Goal: Information Seeking & Learning: Stay updated

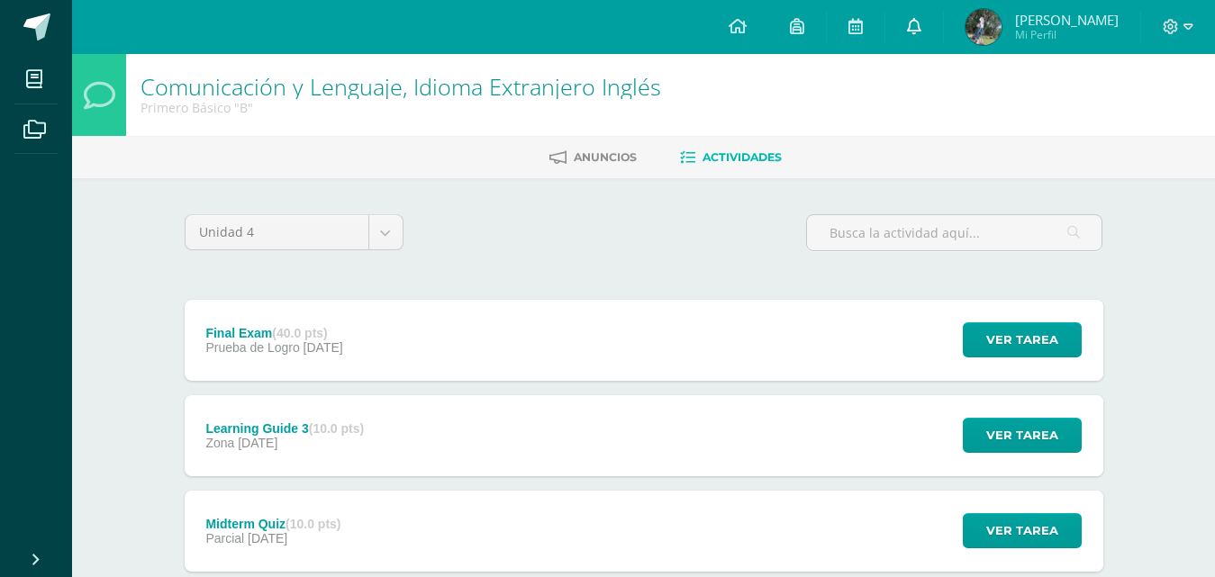
click at [943, 31] on link at bounding box center [914, 27] width 58 height 54
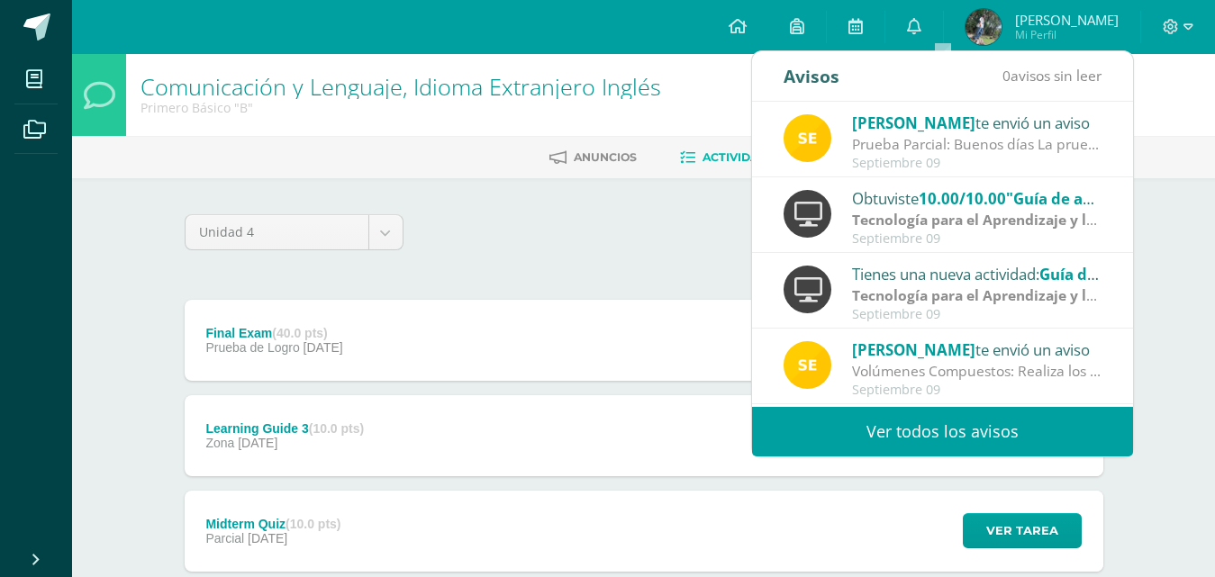
scroll to position [300, 0]
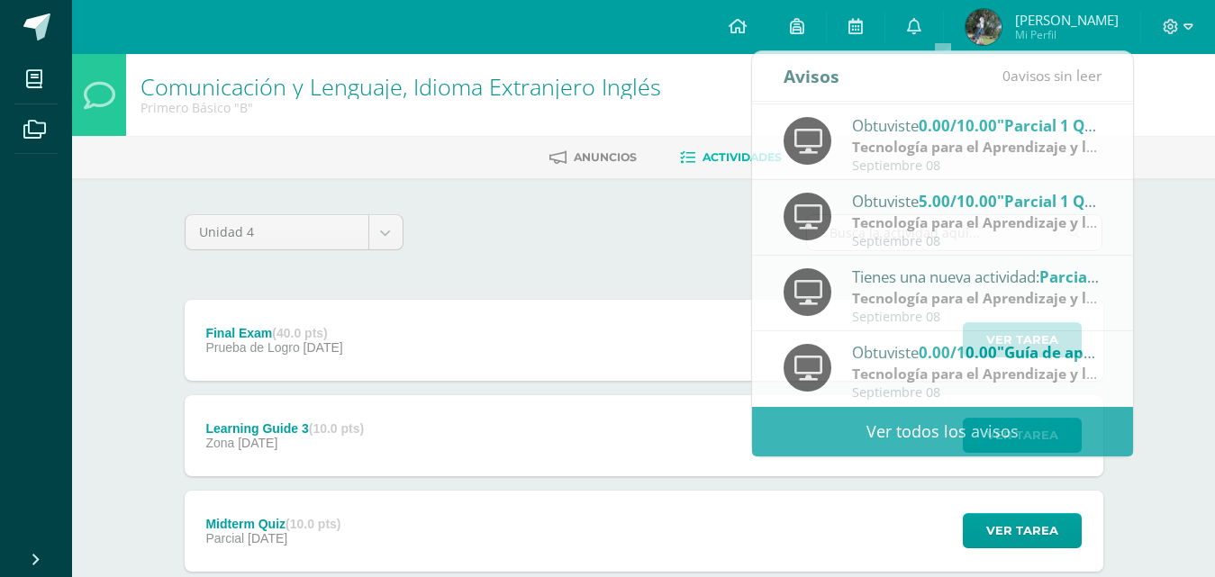
click at [402, 181] on div "Unidad 4 Unidad 1 Unidad 2 Unidad 3 Unidad 4 Final Exam (40.0 pts) Prueba de Lo…" at bounding box center [644, 530] width 991 height 704
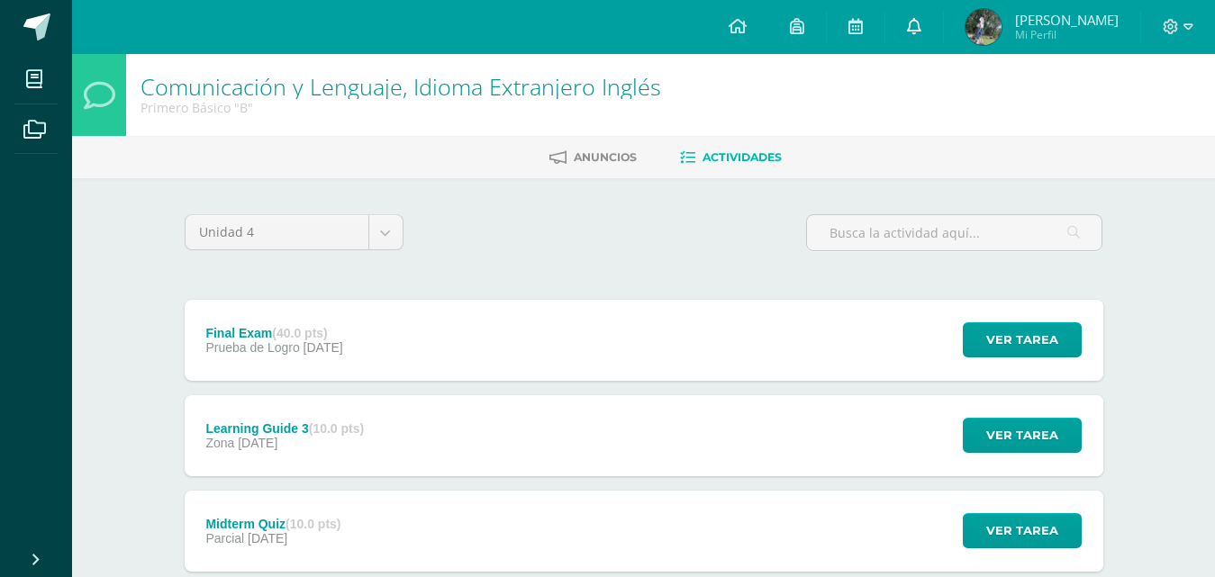
click at [943, 15] on link at bounding box center [914, 27] width 58 height 54
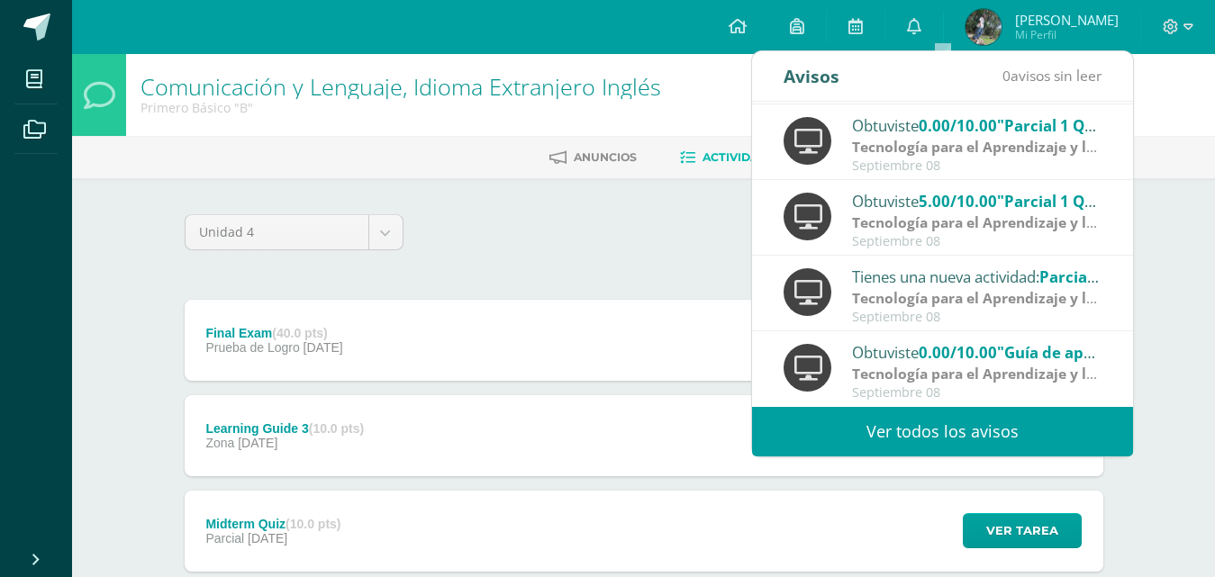
click at [922, 426] on link "Ver todos los avisos" at bounding box center [942, 432] width 381 height 50
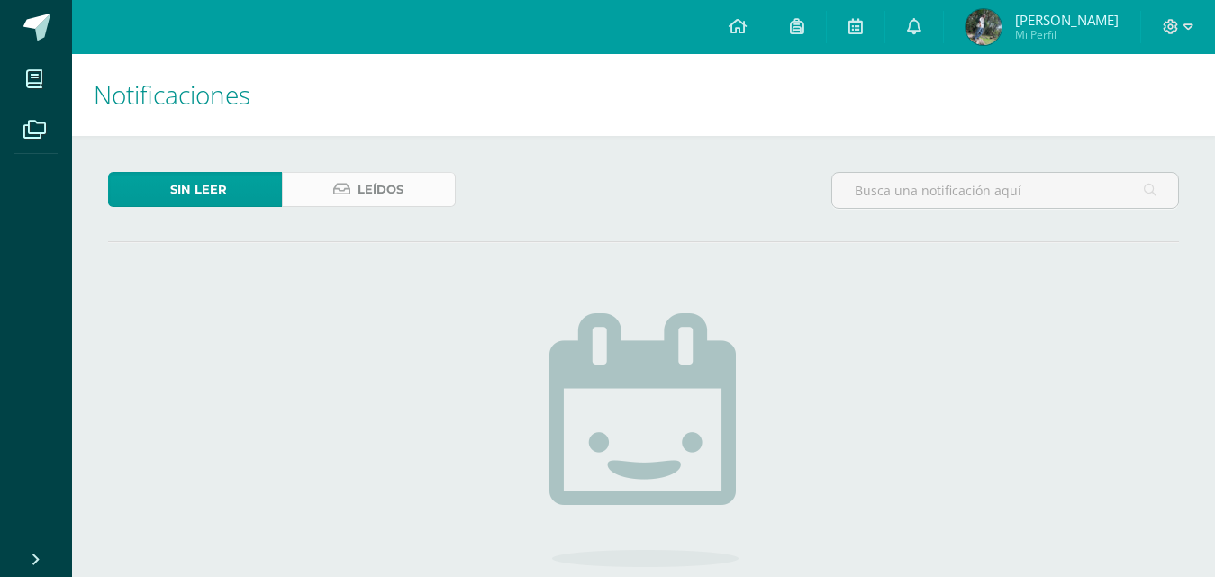
click at [411, 185] on link "Leídos" at bounding box center [369, 189] width 174 height 35
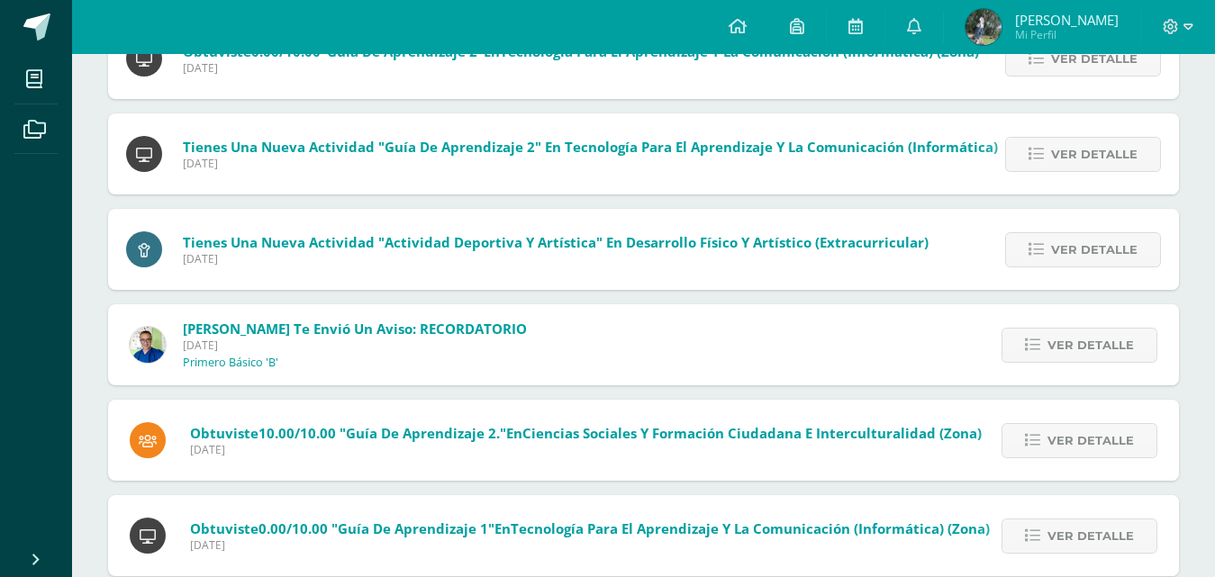
scroll to position [929, 0]
click at [1020, 334] on link "Ver detalle" at bounding box center [1080, 344] width 156 height 35
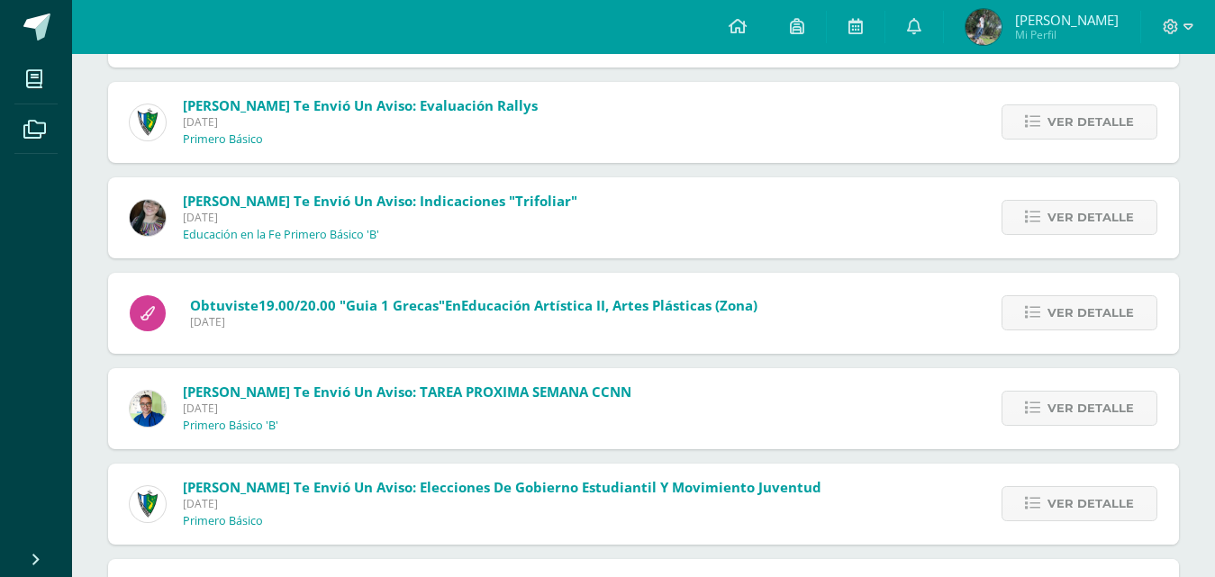
scroll to position [2094, 0]
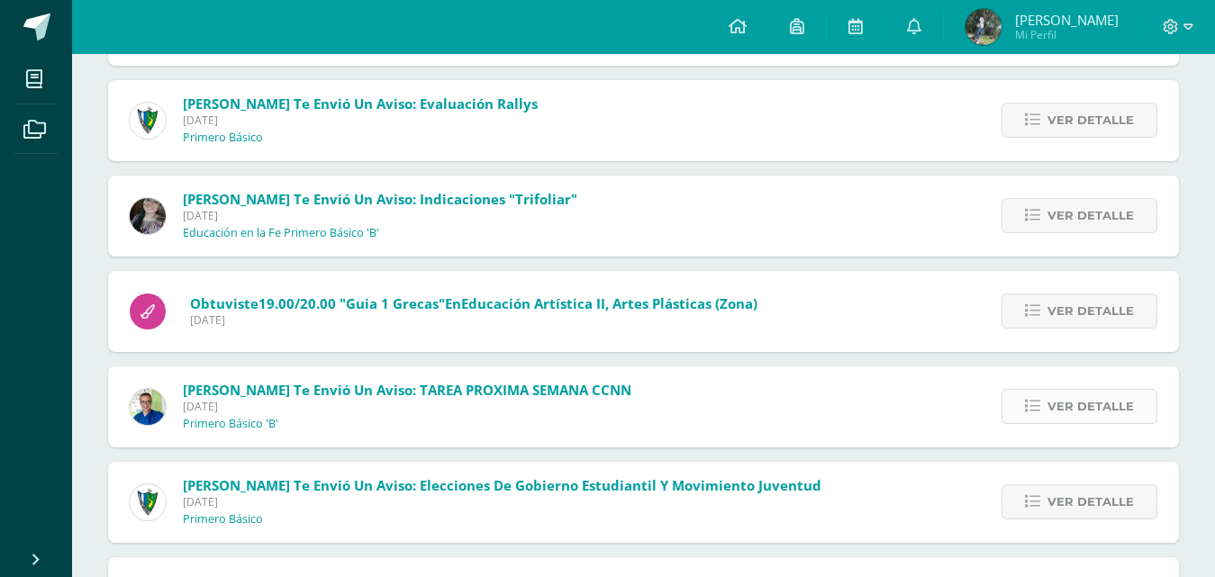
click at [1036, 414] on icon at bounding box center [1032, 406] width 15 height 15
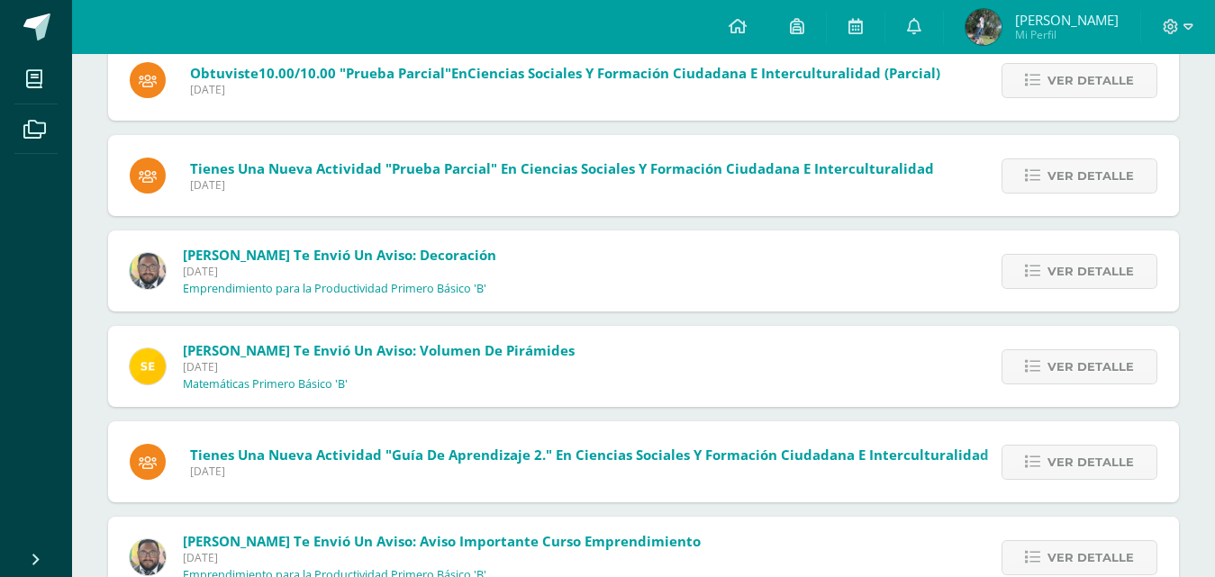
scroll to position [3538, 0]
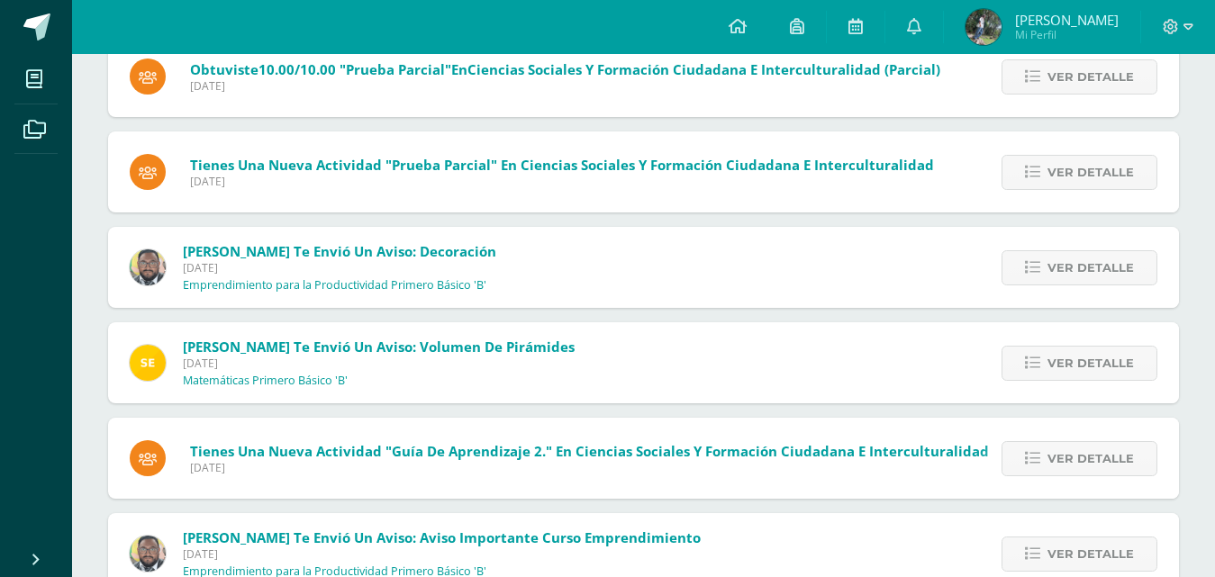
click at [332, 297] on div "[PERSON_NAME] te envió un aviso: Decoración [DATE] Emprendimiento para la Produ…" at bounding box center [313, 267] width 410 height 81
click at [1015, 45] on span "[PERSON_NAME] Mi Perfil" at bounding box center [1042, 27] width 160 height 36
